Goal: Information Seeking & Learning: Learn about a topic

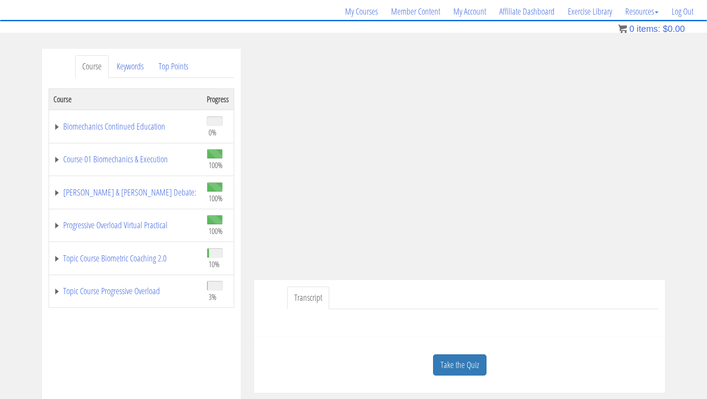
scroll to position [67, 0]
click at [457, 328] on div at bounding box center [460, 319] width 398 height 21
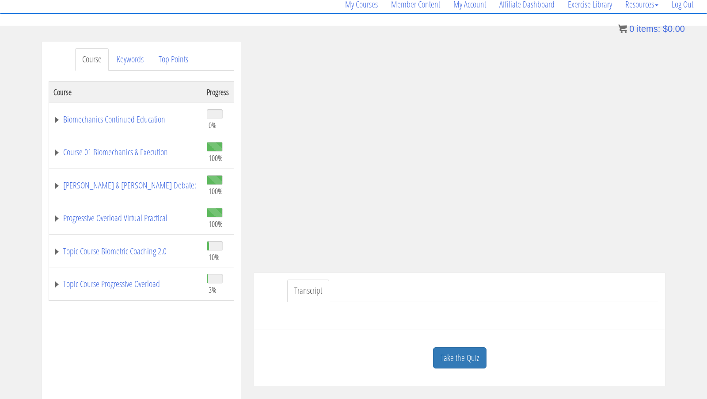
scroll to position [76, 0]
click at [461, 356] on link "Take the Quiz" at bounding box center [459, 356] width 53 height 22
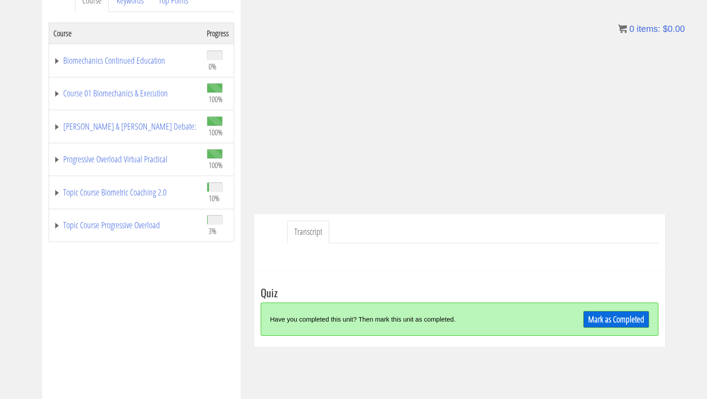
scroll to position [133, 0]
click at [598, 318] on link "Mark as Completed" at bounding box center [616, 318] width 66 height 17
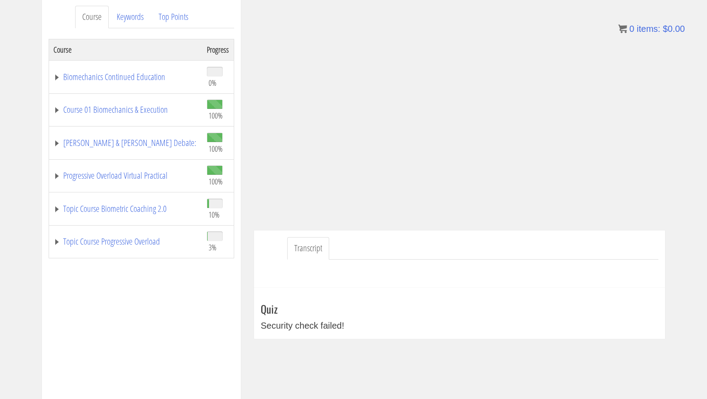
scroll to position [118, 0]
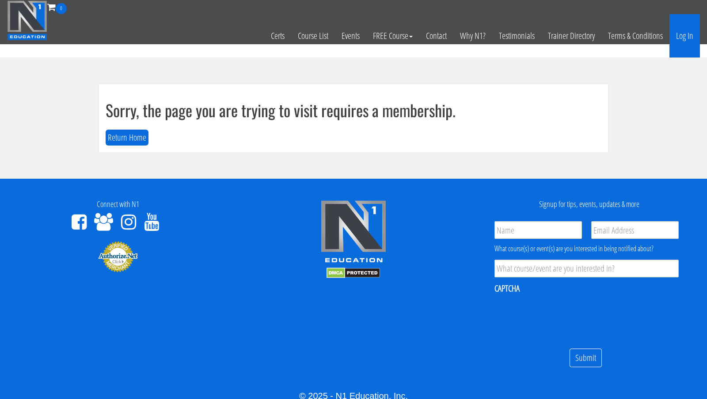
click at [679, 40] on link "Log In" at bounding box center [685, 35] width 30 height 43
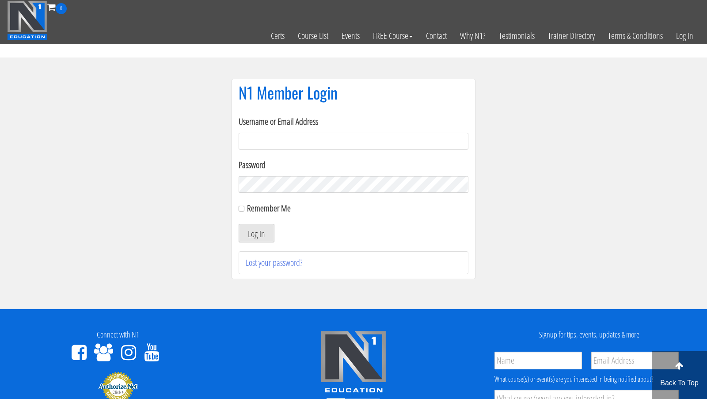
type input "[EMAIL_ADDRESS][DOMAIN_NAME]"
click at [272, 235] on button "Log In" at bounding box center [257, 233] width 36 height 19
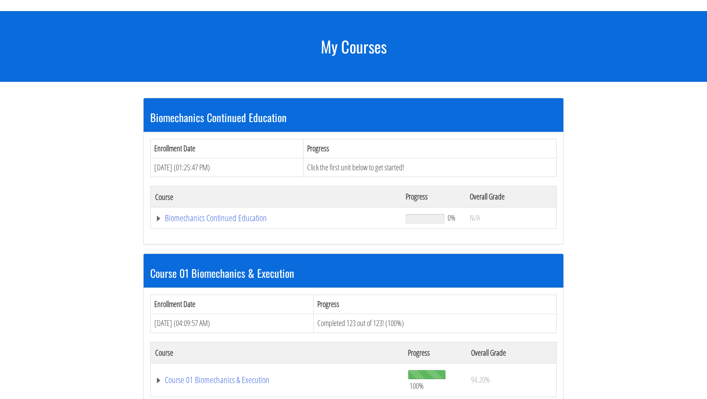
scroll to position [89, 0]
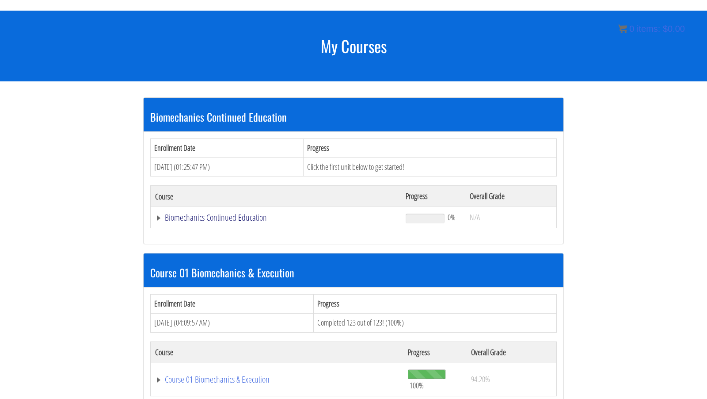
click at [213, 219] on link "Biomechanics Continued Education" at bounding box center [276, 217] width 242 height 9
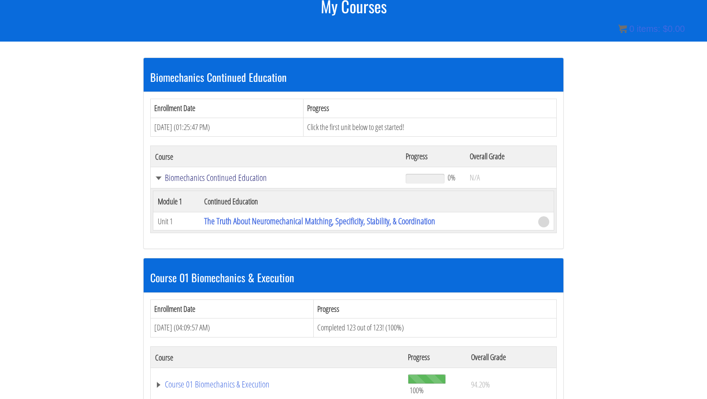
scroll to position [129, 0]
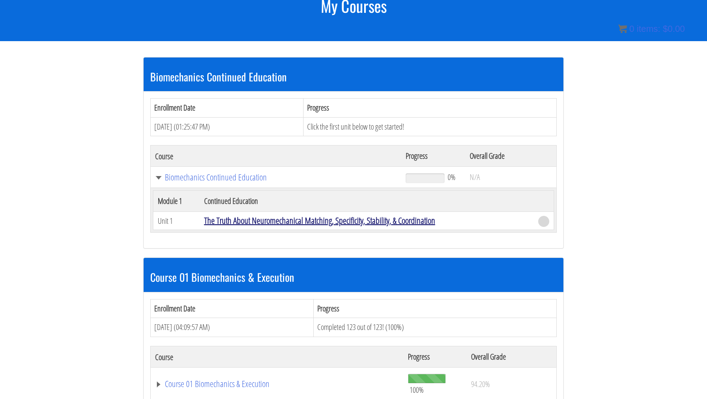
click at [349, 221] on link "The Truth About Neuromechanical Matching, Specificity, Stability, & Coordination" at bounding box center [319, 220] width 231 height 12
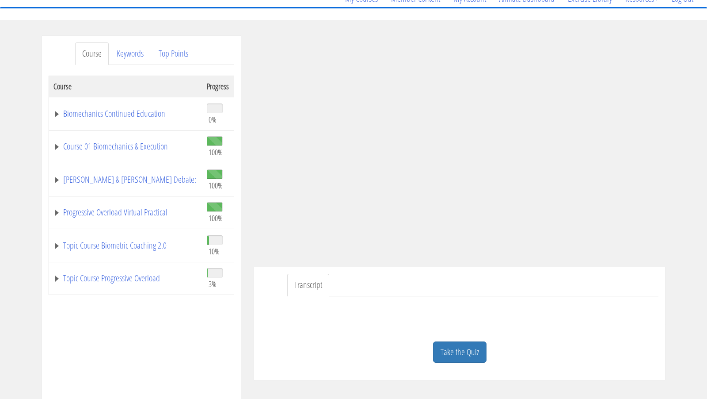
scroll to position [147, 0]
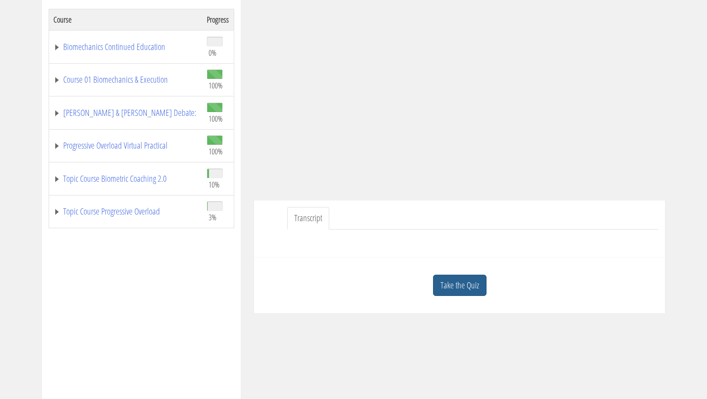
click at [463, 284] on link "Take the Quiz" at bounding box center [459, 285] width 53 height 22
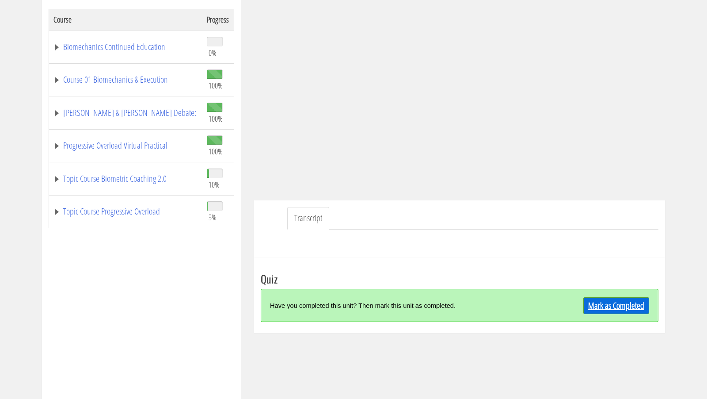
click at [624, 308] on link "Mark as Completed" at bounding box center [616, 305] width 66 height 17
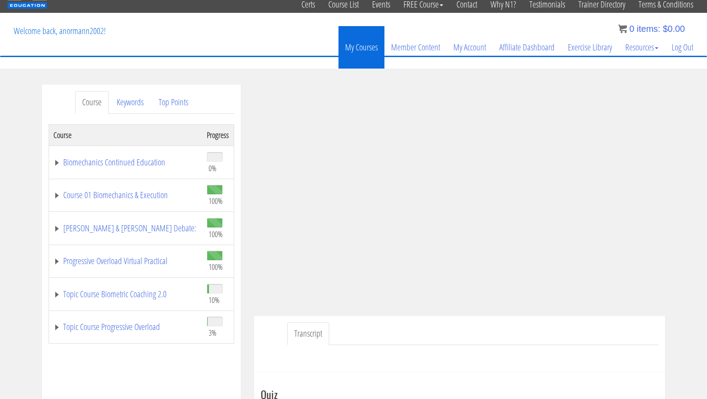
scroll to position [112, 0]
